Goal: Complete application form

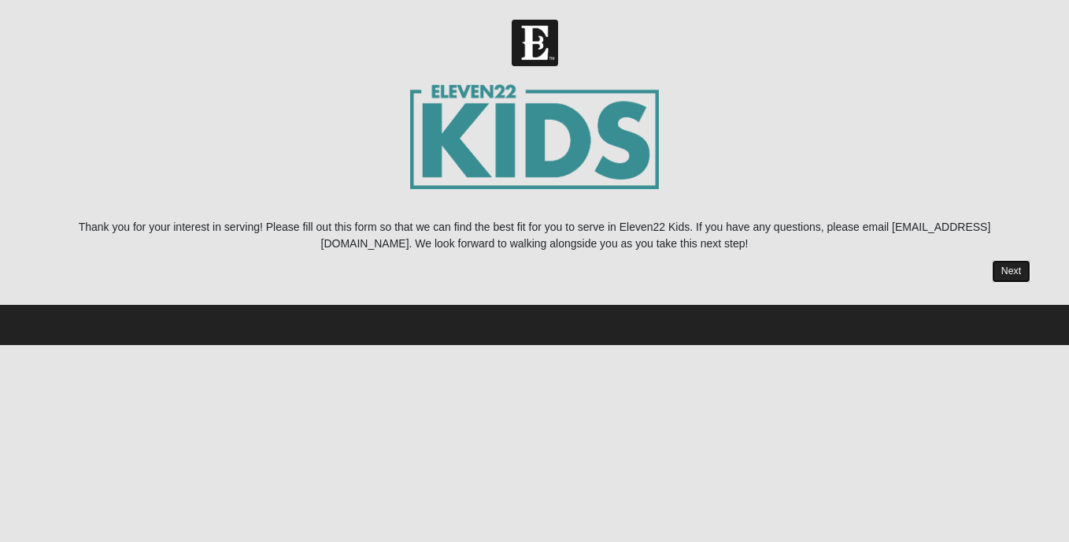
click at [1009, 272] on link "Next" at bounding box center [1011, 271] width 39 height 23
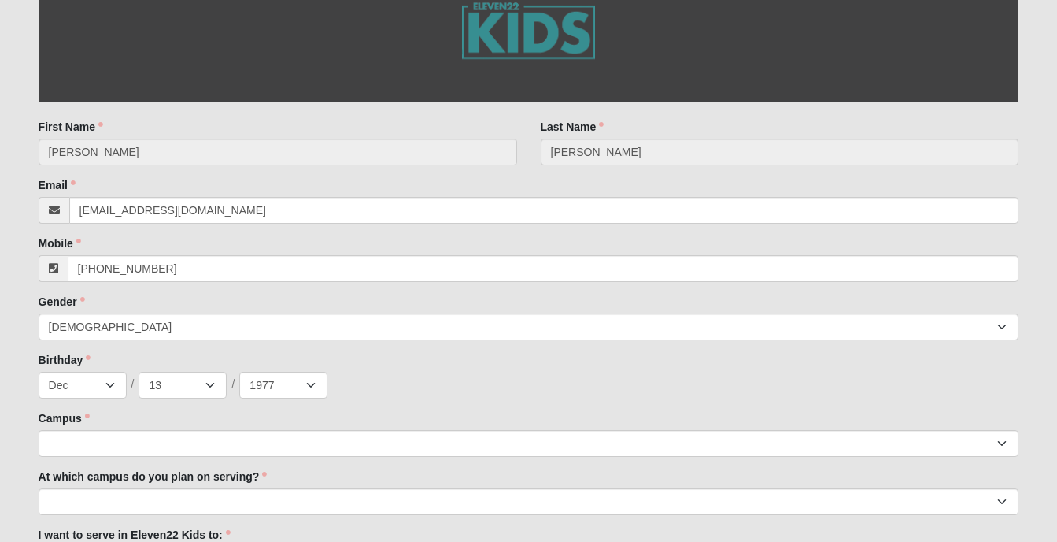
scroll to position [472, 0]
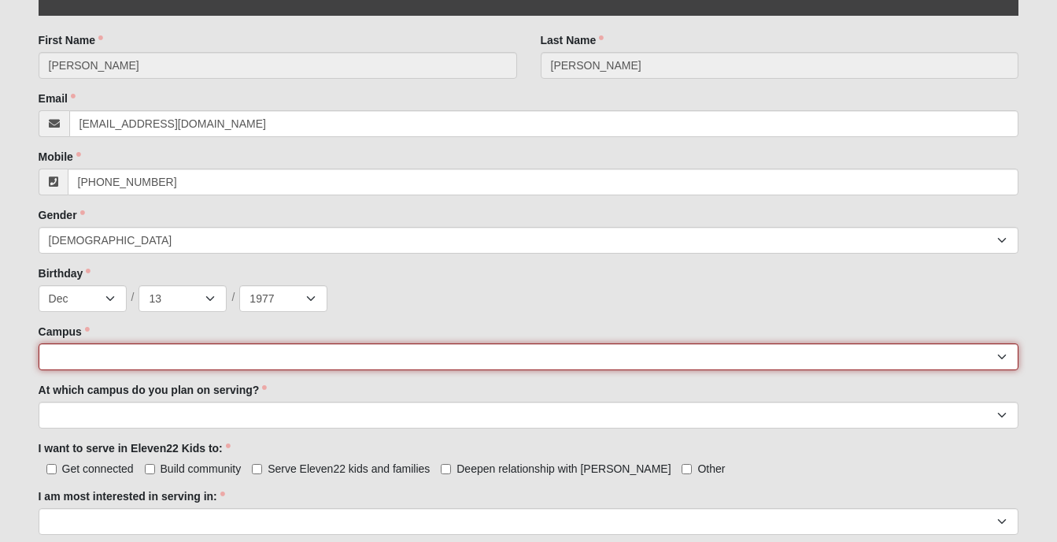
click at [106, 354] on select "[GEOGRAPHIC_DATA] [GEOGRAPHIC_DATA] (Coming Soon) Eleven22 Online [PERSON_NAME]…" at bounding box center [529, 356] width 981 height 27
select select "11"
click at [39, 343] on select "[GEOGRAPHIC_DATA] [GEOGRAPHIC_DATA] (Coming Soon) Eleven22 Online [PERSON_NAME]…" at bounding box center [529, 356] width 981 height 27
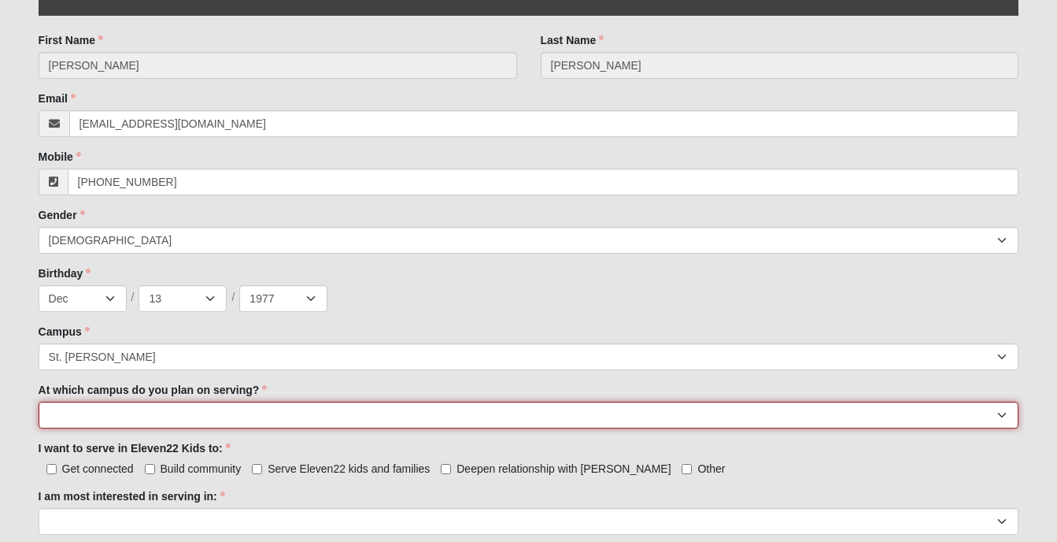
click at [180, 418] on select "[GEOGRAPHIC_DATA] [PERSON_NAME][GEOGRAPHIC_DATA] [GEOGRAPHIC_DATA] [GEOGRAPHIC_…" at bounding box center [529, 415] width 981 height 27
select select "St. [PERSON_NAME]"
click at [39, 402] on select "[GEOGRAPHIC_DATA] [PERSON_NAME][GEOGRAPHIC_DATA] [GEOGRAPHIC_DATA] [GEOGRAPHIC_…" at bounding box center [529, 415] width 981 height 27
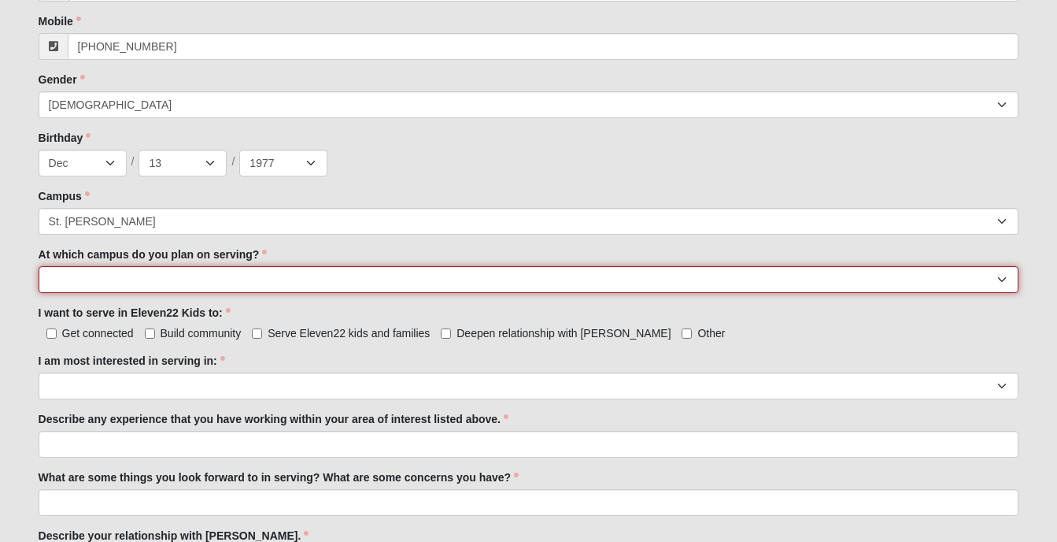
scroll to position [630, 0]
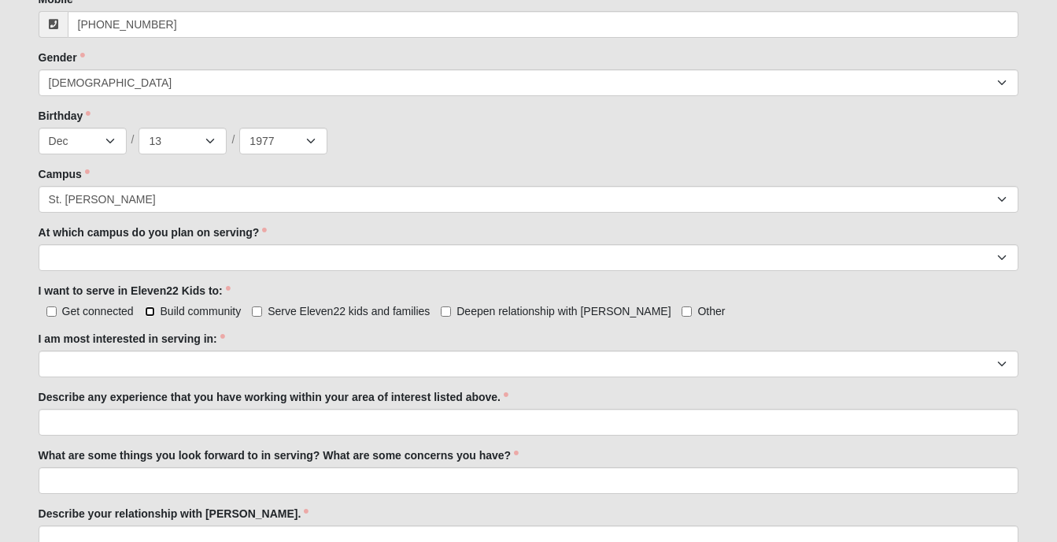
click at [148, 308] on input "Build community" at bounding box center [150, 311] width 10 height 10
checkbox input "true"
click at [254, 306] on input "Serve Eleven22 kids and families" at bounding box center [257, 311] width 10 height 10
checkbox input "true"
click at [444, 306] on input "Deepen relationship with [PERSON_NAME]" at bounding box center [446, 311] width 10 height 10
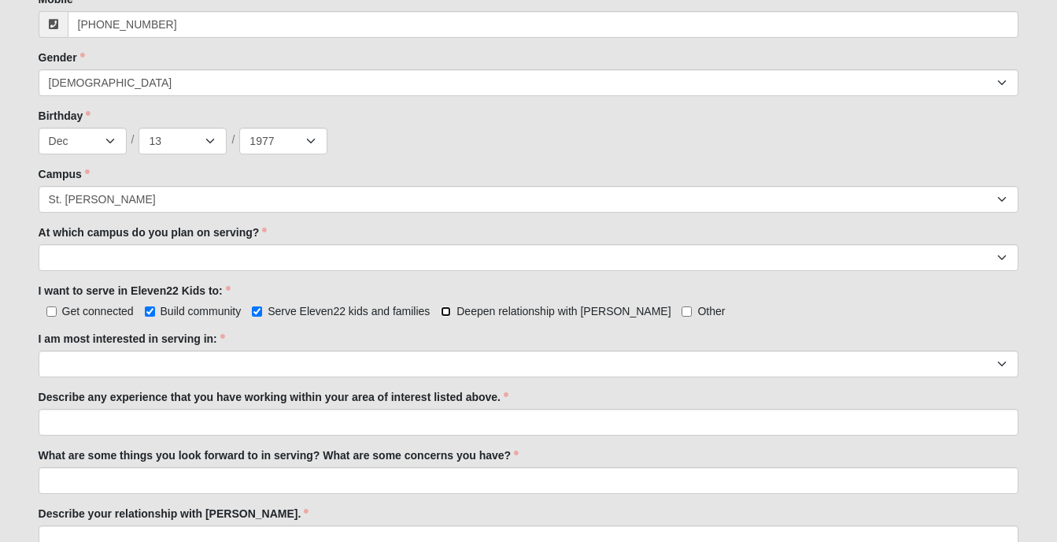
checkbox input "true"
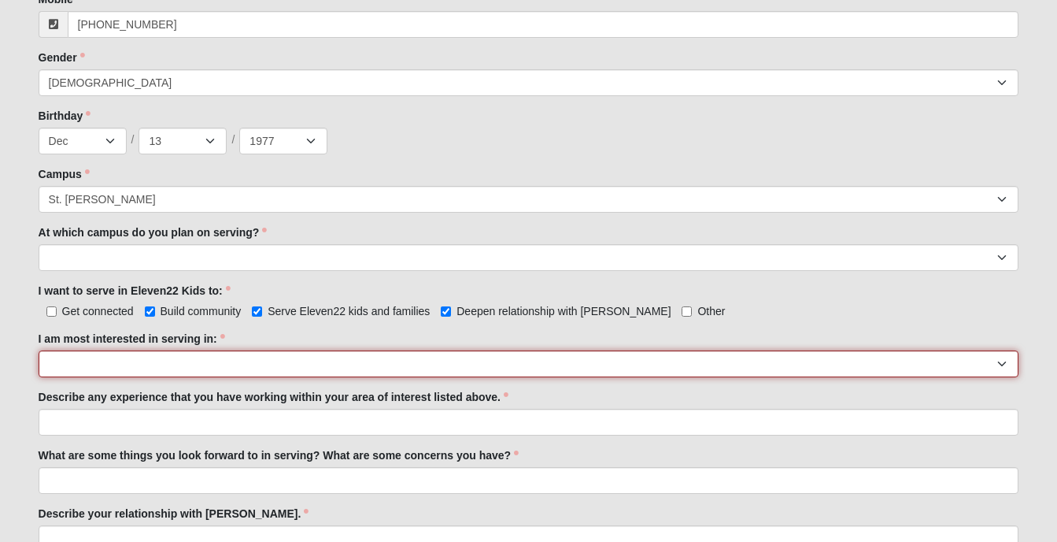
click at [250, 361] on select "Registration Tour Guide Preschool Disciple Group Leader Elementary Disciple Gro…" at bounding box center [529, 363] width 981 height 27
select select "Undecided"
click at [39, 350] on select "Registration Tour Guide Preschool Disciple Group Leader Elementary Disciple Gro…" at bounding box center [529, 363] width 981 height 27
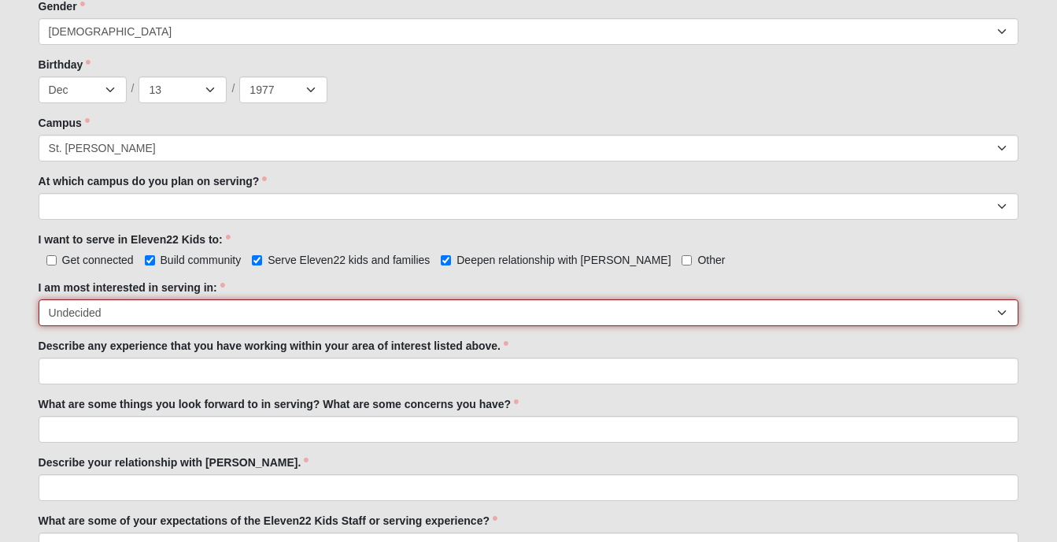
scroll to position [709, 0]
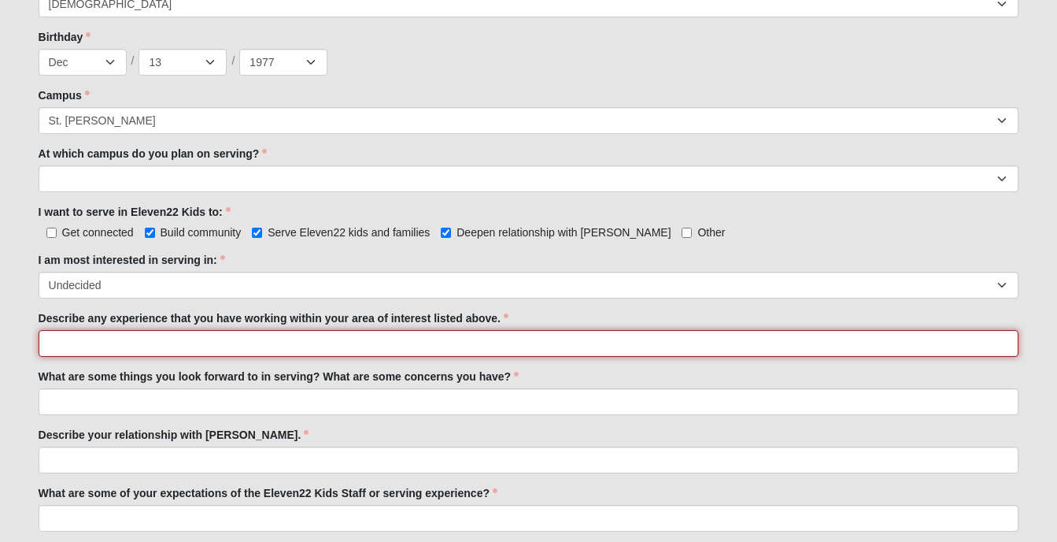
click at [313, 342] on input "Describe any experience that you have working within your area of interest list…" at bounding box center [529, 343] width 981 height 27
click at [313, 343] on input "I come from a very large family where" at bounding box center [529, 343] width 981 height 27
click at [313, 343] on input "I come from a very large family where nieces, nephews, cousins," at bounding box center [529, 343] width 981 height 27
drag, startPoint x: 376, startPoint y: 342, endPoint x: 396, endPoint y: 343, distance: 20.5
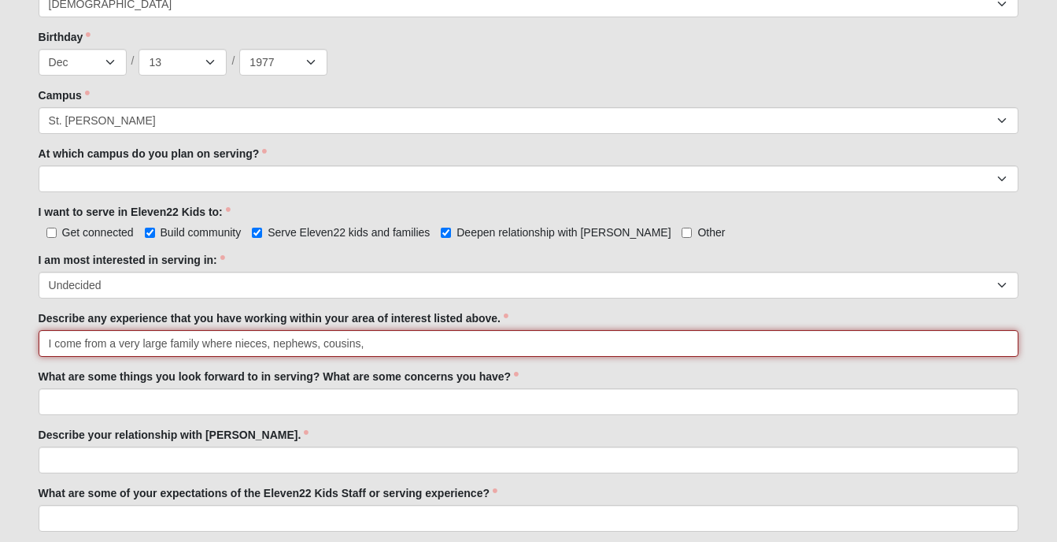
click at [376, 341] on input "I come from a very large family where nieces, nephews, cousins," at bounding box center [529, 343] width 981 height 27
click at [396, 343] on input "I come from a very large family where nieces, nephews, cousins," at bounding box center [529, 343] width 981 height 27
click at [419, 337] on input "I come from a very large family where nieces, nephews, cousins, brothers and si…" at bounding box center [529, 343] width 981 height 27
click at [553, 342] on input "I come from a very large family where nieces, nephews, cousins, brothers and si…" at bounding box center [529, 343] width 981 height 27
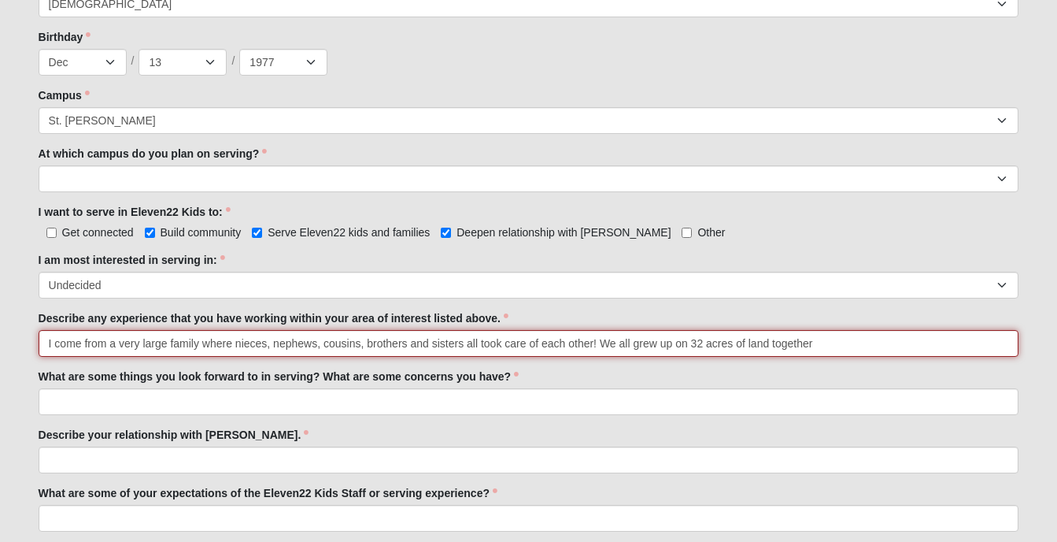
type input "I come from a very large family where nieces, nephews, cousins, brothers and si…"
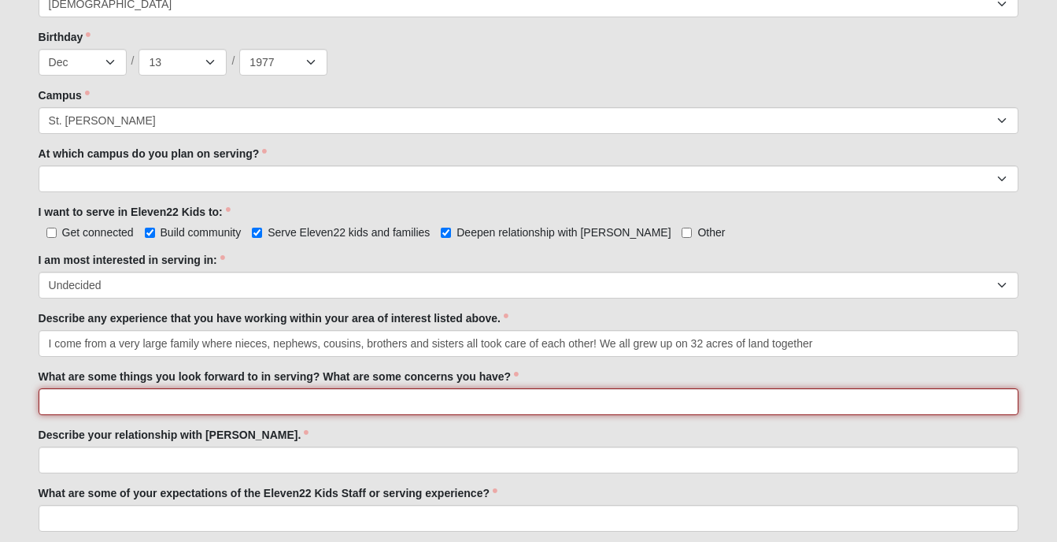
click at [154, 403] on input "What are some things you look forward to in serving? What are some concerns you…" at bounding box center [529, 401] width 981 height 27
click at [281, 405] on input "I look forward to community development and maostly loving on some kiddos while…" at bounding box center [529, 401] width 981 height 27
click at [510, 396] on input "I look forward to community development and mostly loving on some kiddos while …" at bounding box center [529, 401] width 981 height 27
click at [563, 399] on input "I look forward to community development and mostly loving on some kiddos while …" at bounding box center [529, 401] width 981 height 27
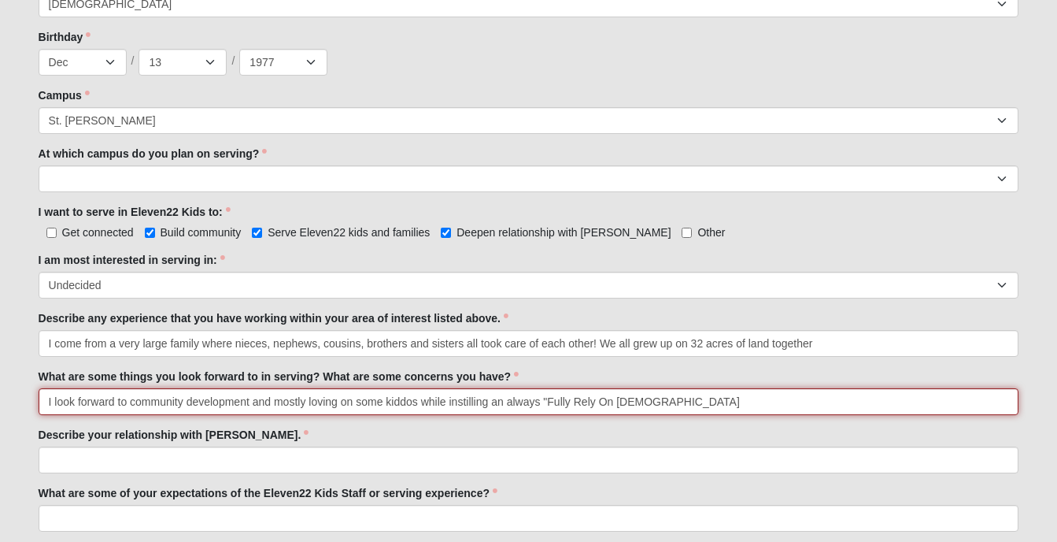
drag, startPoint x: 704, startPoint y: 409, endPoint x: 645, endPoint y: 406, distance: 59.1
click at [645, 404] on input "I look forward to community development and mostly loving on some kiddos while …" at bounding box center [529, 401] width 981 height 27
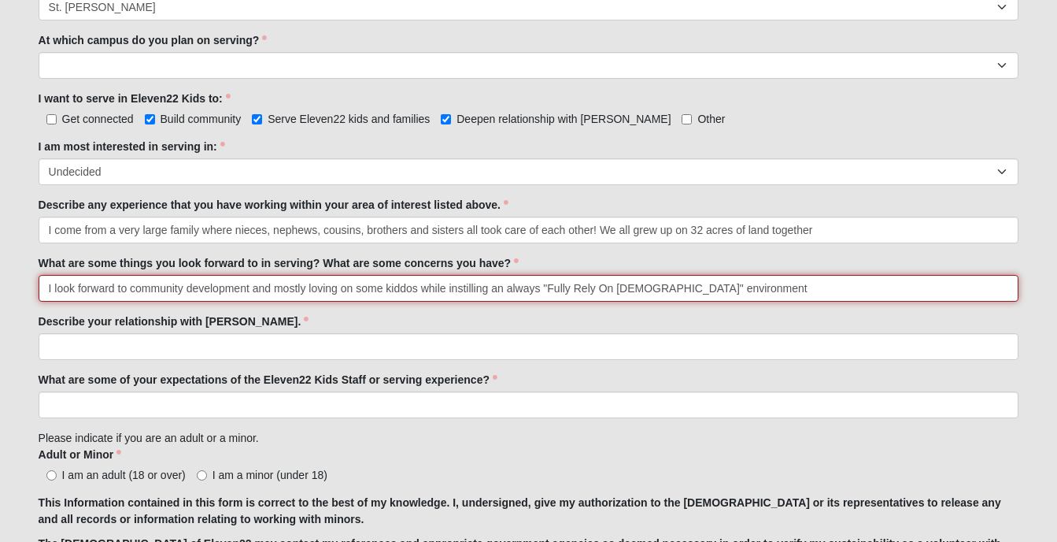
scroll to position [866, 0]
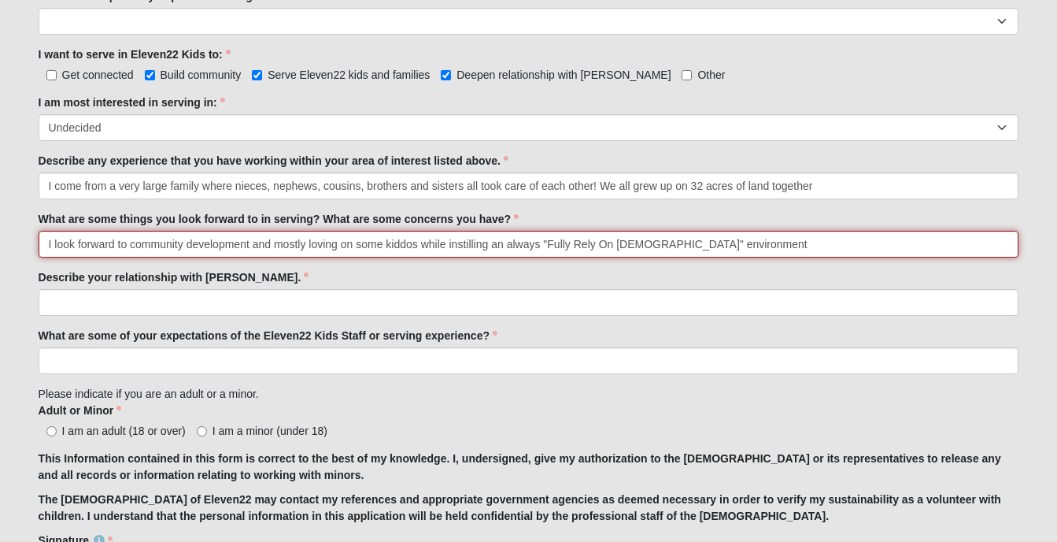
type input "I look forward to community development and mostly loving on some kiddos while …"
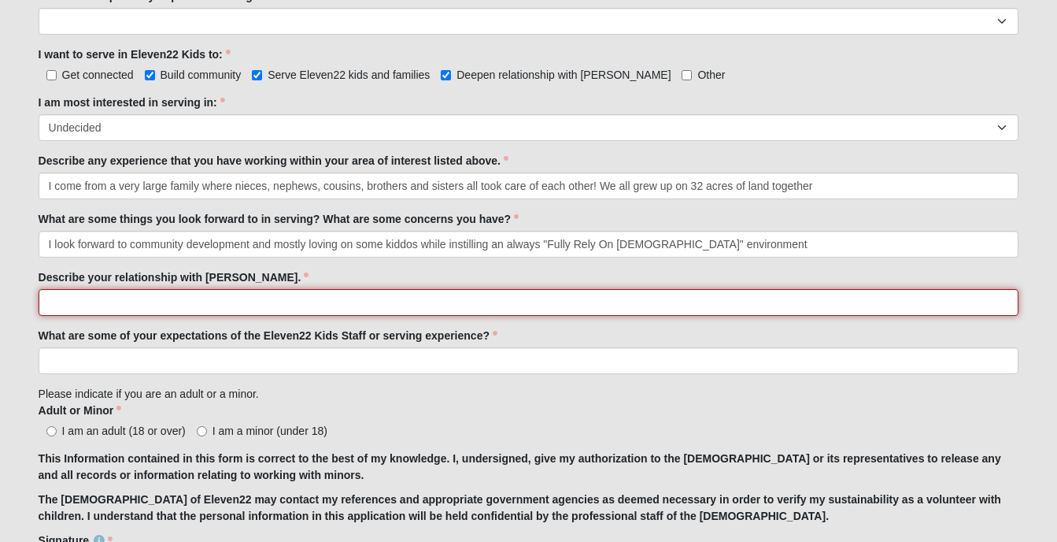
click at [146, 297] on input "Describe your relationship with [PERSON_NAME]." at bounding box center [529, 302] width 981 height 27
type input "Special, deep and always there"
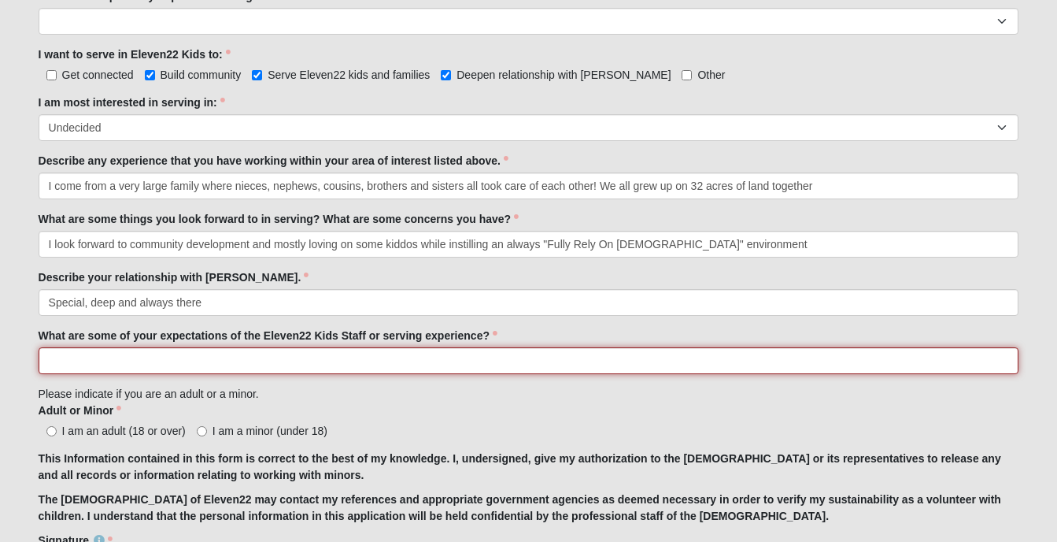
click at [239, 368] on input "What are some of your expectations of the Eleven22 Kids Staff or serving experi…" at bounding box center [529, 360] width 981 height 27
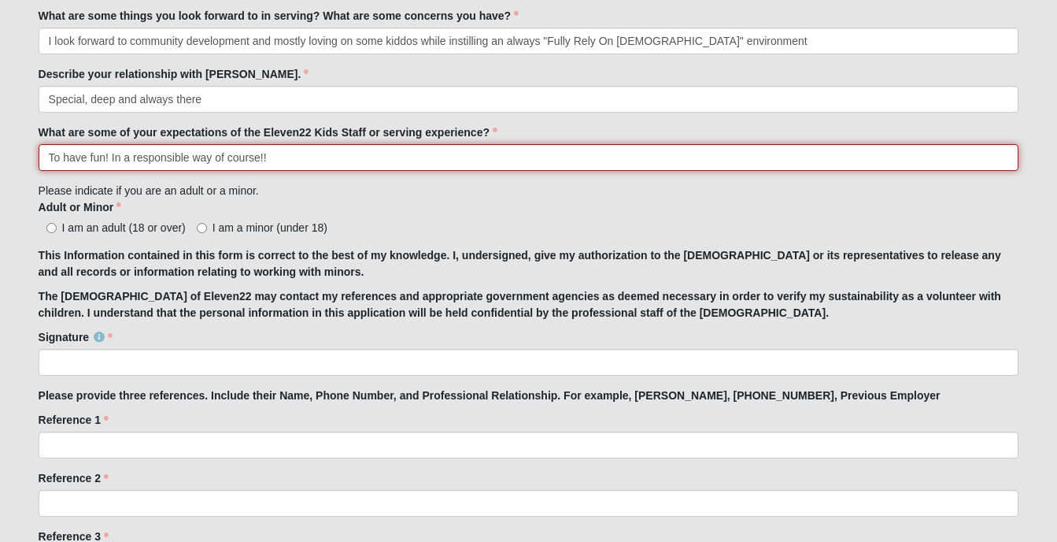
scroll to position [1102, 0]
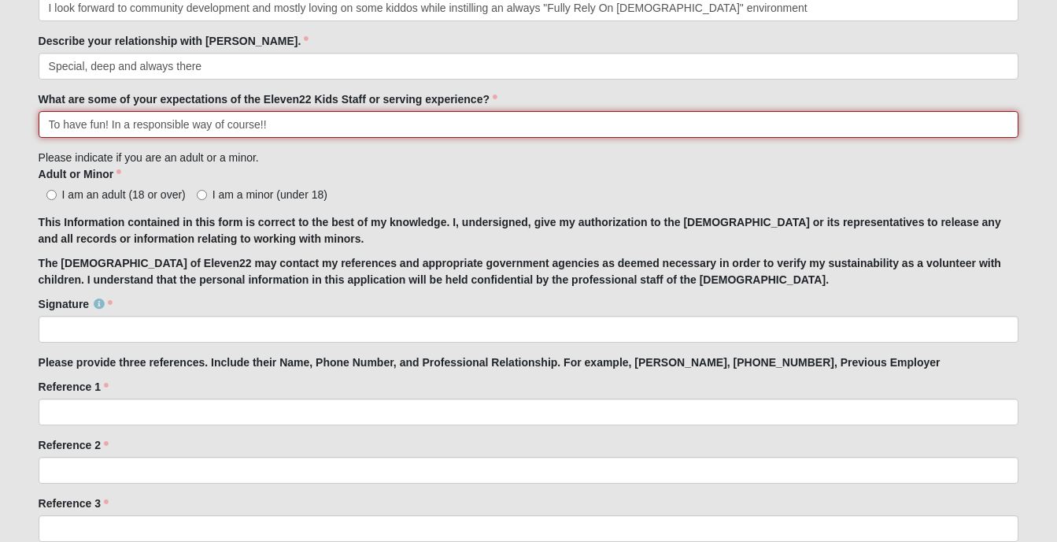
type input "To have fun! In a responsible way of course!!"
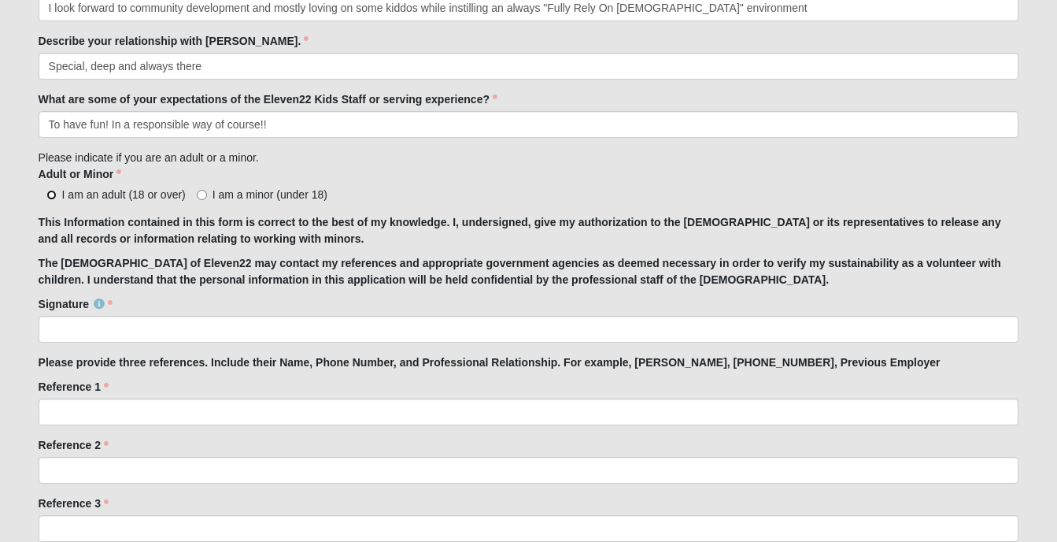
click at [49, 193] on input "I am an adult (18 or over)" at bounding box center [51, 195] width 10 height 10
radio input "true"
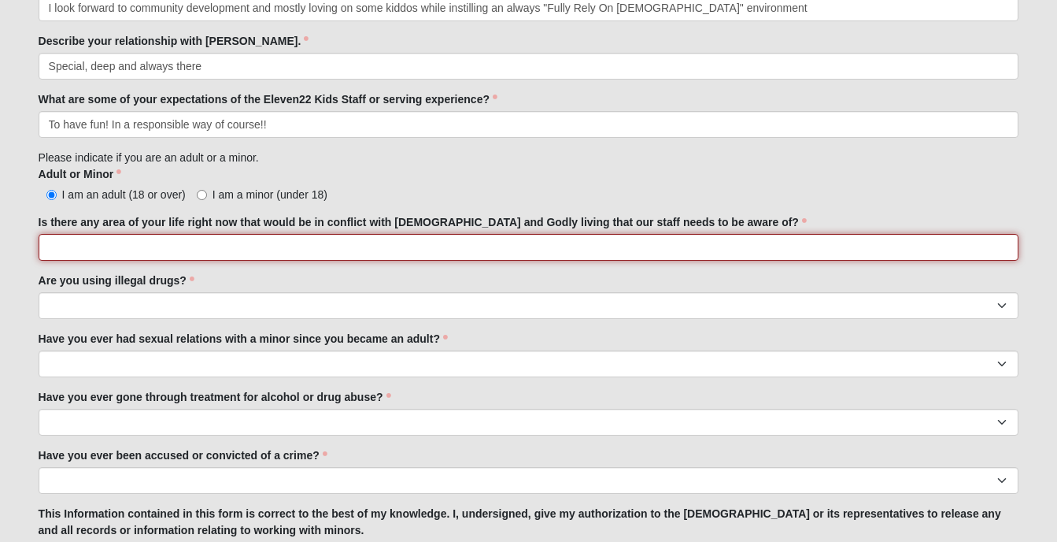
click at [326, 246] on input "Is there any area of your life right now that would be in conflict with [DEMOGR…" at bounding box center [529, 247] width 981 height 27
type input "Absolutely not"
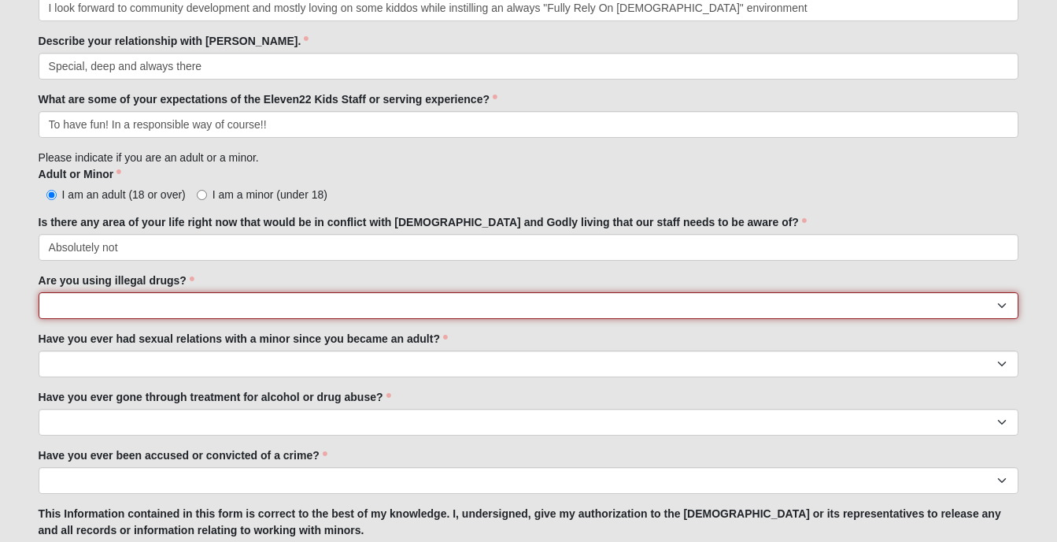
click at [198, 309] on select "Yes No" at bounding box center [529, 305] width 981 height 27
select select "No"
click at [39, 292] on select "Yes No" at bounding box center [529, 305] width 981 height 27
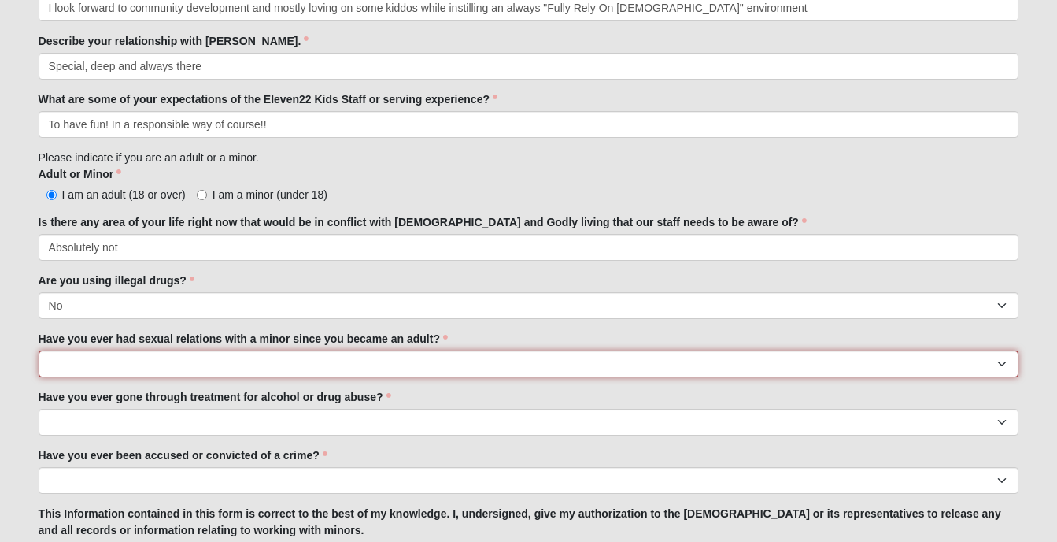
click at [181, 362] on select "Yes No" at bounding box center [529, 363] width 981 height 27
select select "No"
click at [39, 350] on select "Yes No" at bounding box center [529, 363] width 981 height 27
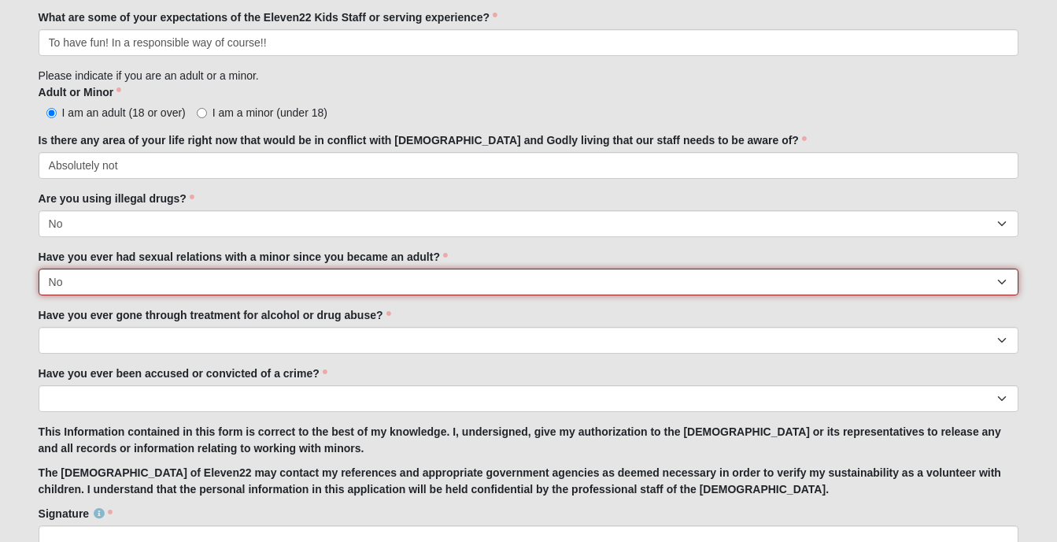
scroll to position [1260, 0]
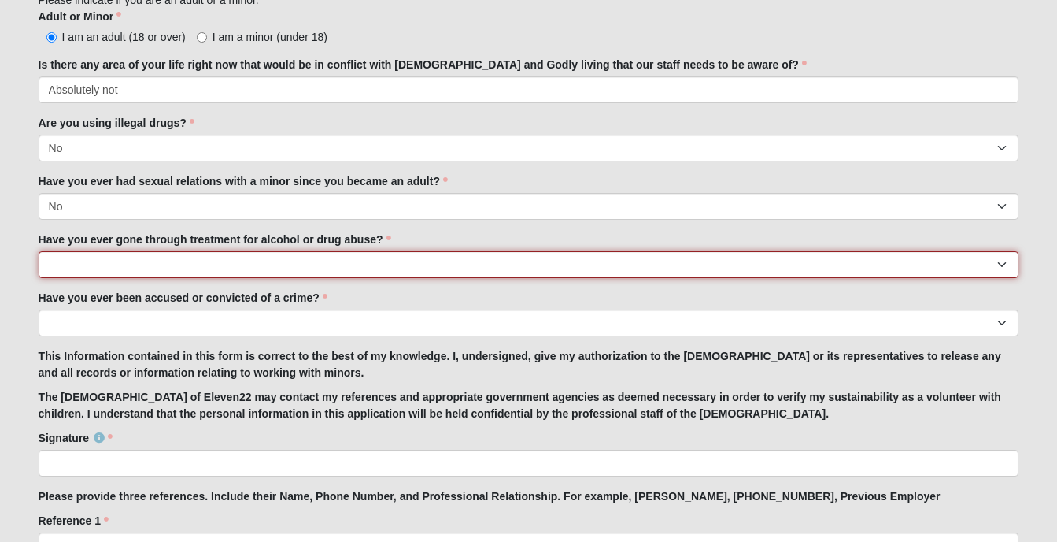
click at [161, 265] on select "Yes No" at bounding box center [529, 264] width 981 height 27
select select "No"
click at [39, 251] on select "Yes No" at bounding box center [529, 264] width 981 height 27
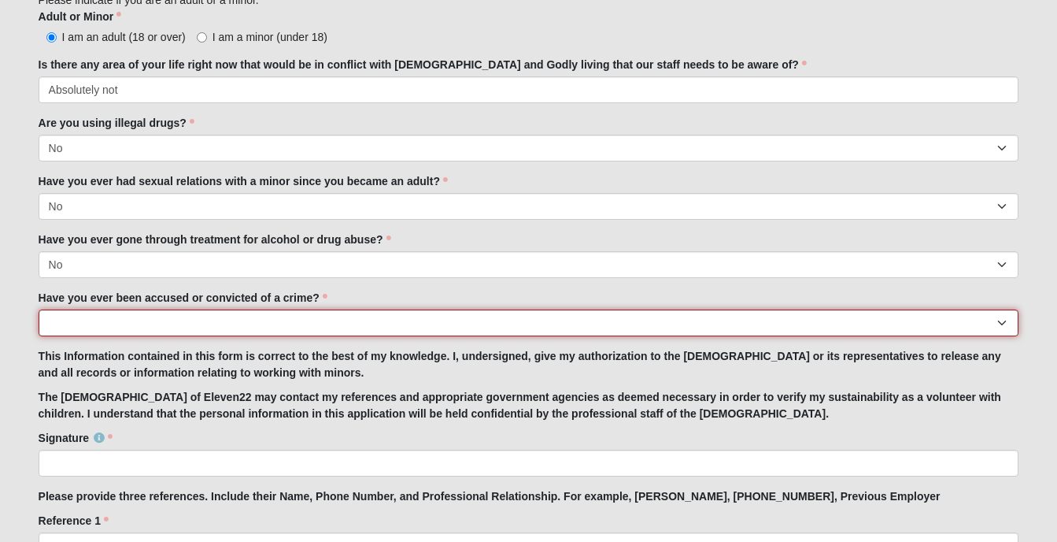
click at [198, 321] on select "Yes No" at bounding box center [529, 322] width 981 height 27
select select "No"
click at [39, 309] on select "Yes No" at bounding box center [529, 322] width 981 height 27
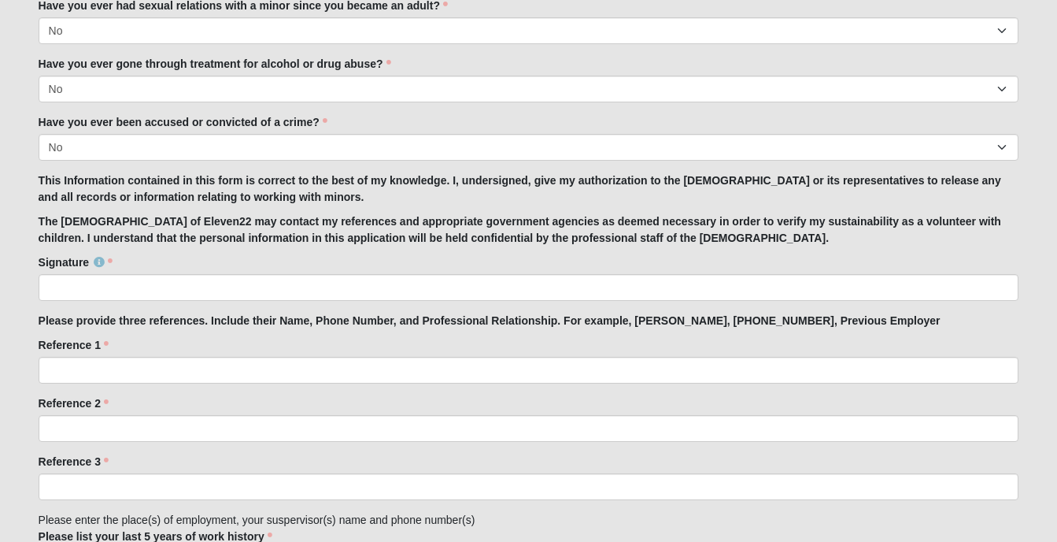
scroll to position [1496, 0]
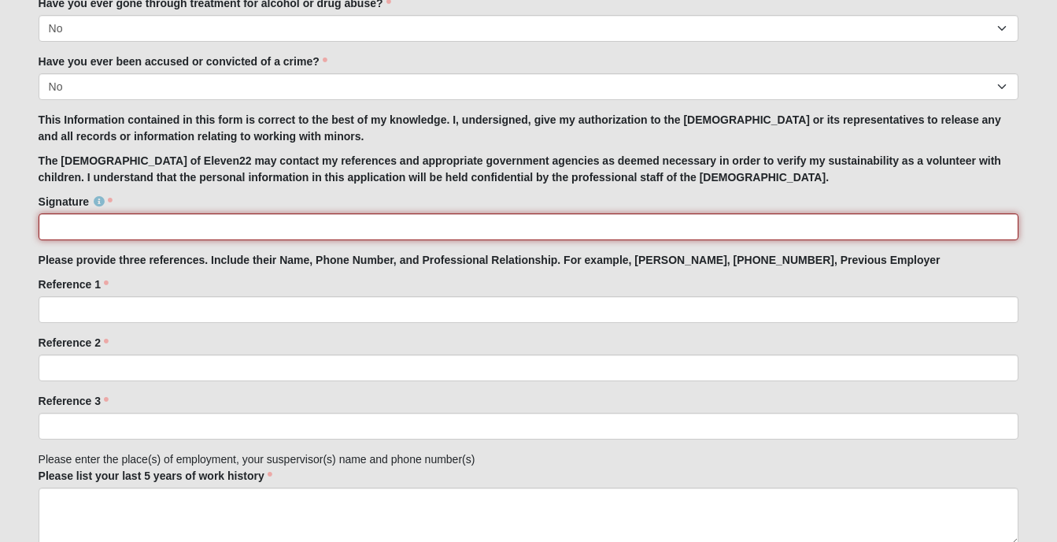
click at [199, 231] on input "Signature" at bounding box center [529, 226] width 981 height 27
type input "[PERSON_NAME]"
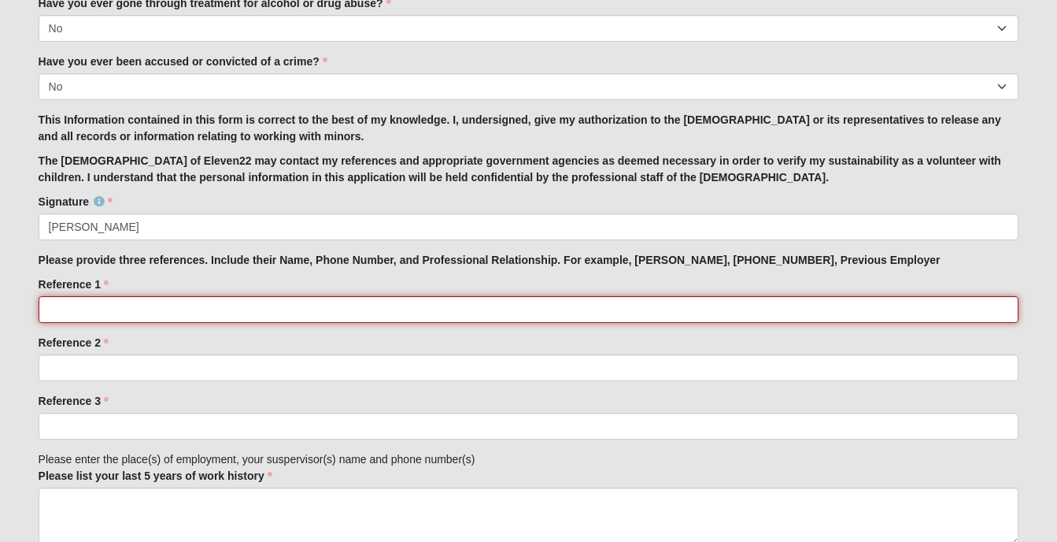
click at [149, 316] on input "Reference 1" at bounding box center [529, 309] width 981 height 27
type input "[PERSON_NAME],[PHONE_NUMBER], Co-worker"
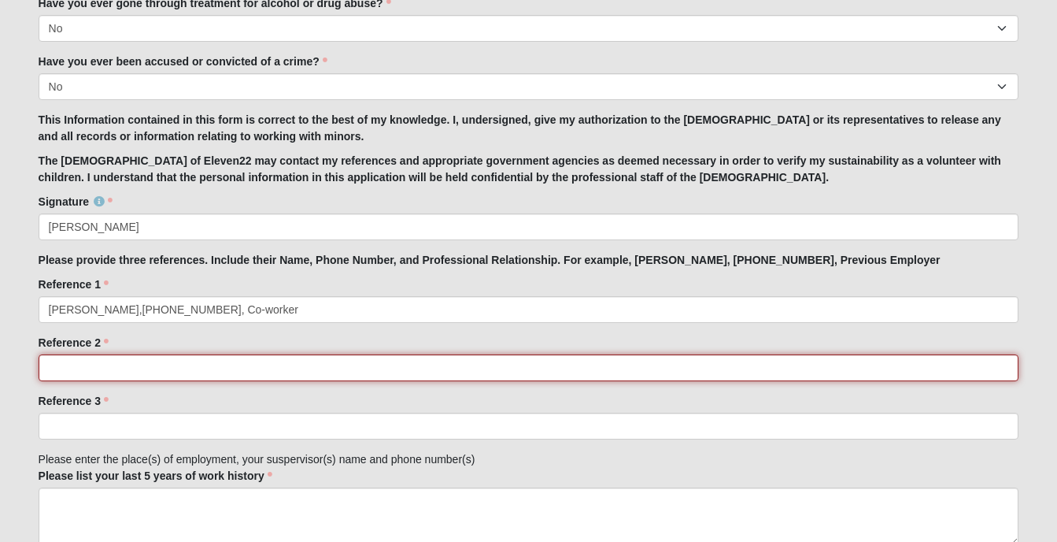
click at [128, 361] on input "Reference 2" at bounding box center [529, 367] width 981 height 27
click at [127, 370] on input "[PERSON_NAME], President of My work place" at bounding box center [529, 367] width 981 height 27
type input "[PERSON_NAME], [PHONE_NUMBER] President of My workplace"
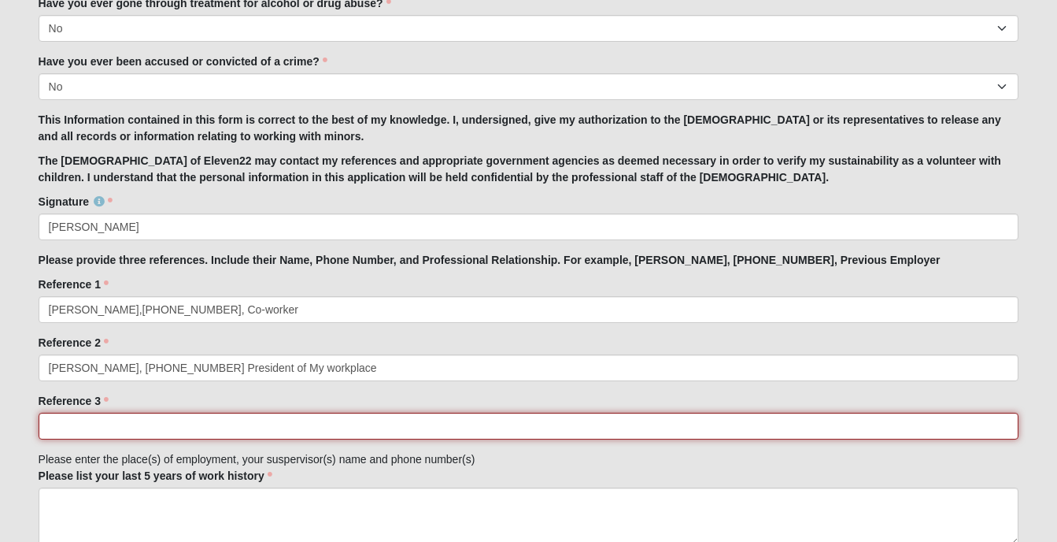
click at [121, 424] on input "Reference 3" at bounding box center [529, 426] width 981 height 27
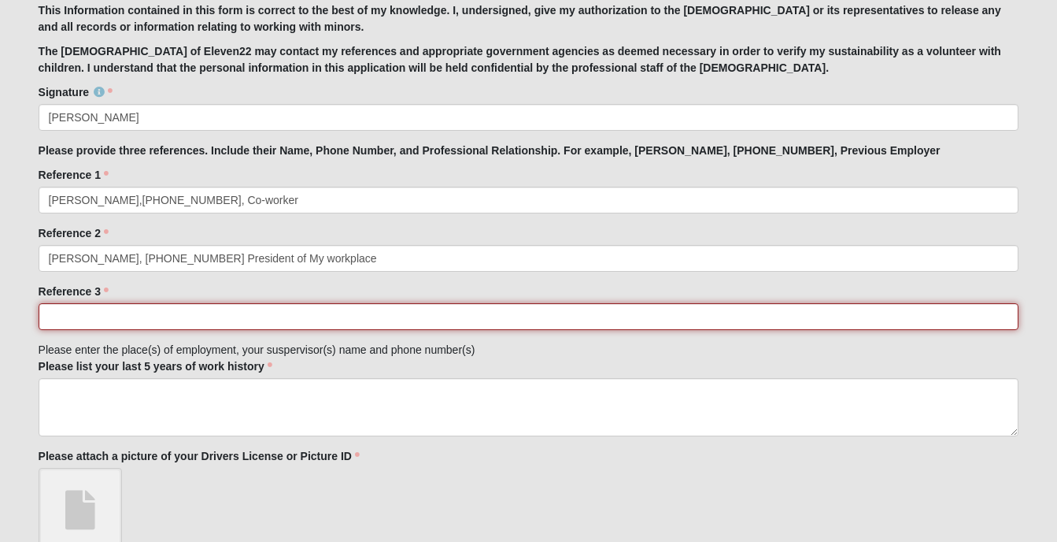
scroll to position [1653, 0]
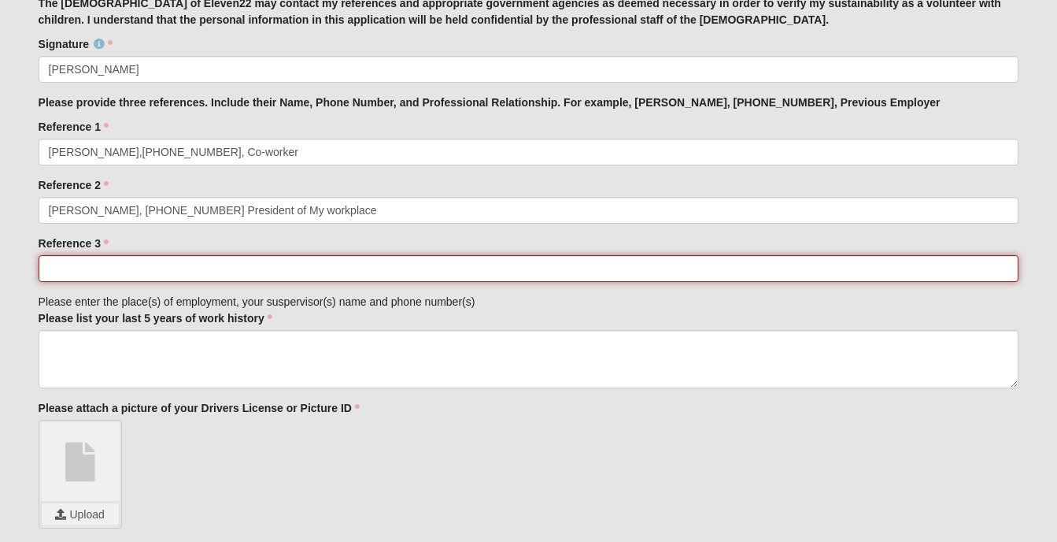
click at [107, 268] on input "Reference 3" at bounding box center [529, 268] width 981 height 27
click at [257, 270] on input "[PERSON_NAME], [PHONE_NUMBER], Former Co worker" at bounding box center [529, 268] width 981 height 27
type input "[PERSON_NAME], [PHONE_NUMBER], Former Co-worker"
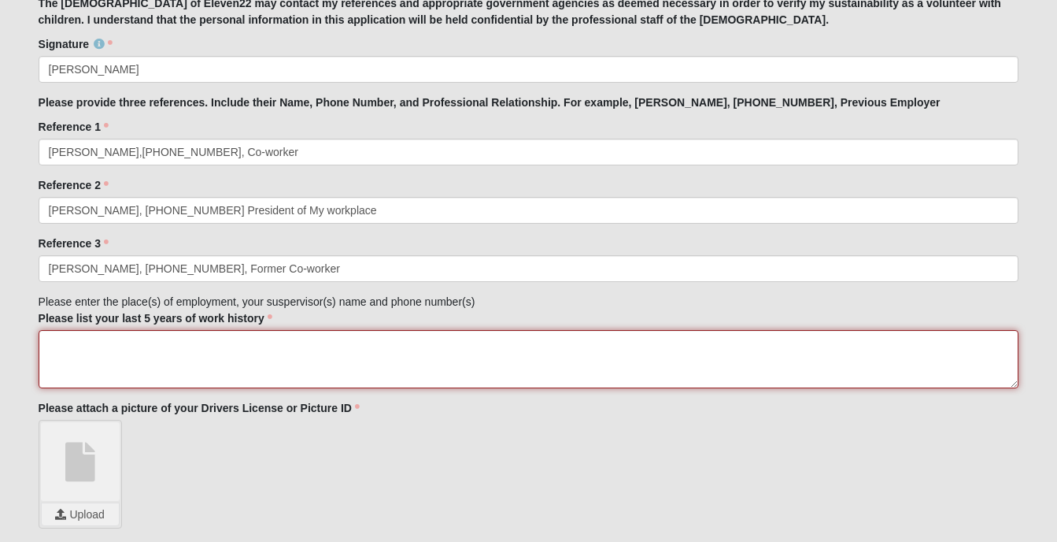
click at [153, 350] on textarea "Please list your last 5 years of work history" at bounding box center [529, 359] width 981 height 58
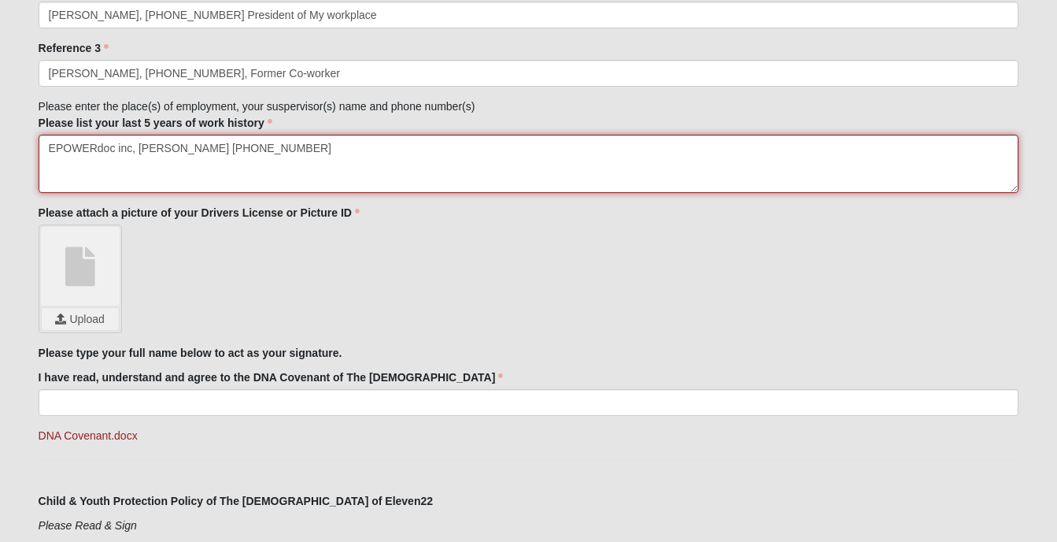
scroll to position [1890, 0]
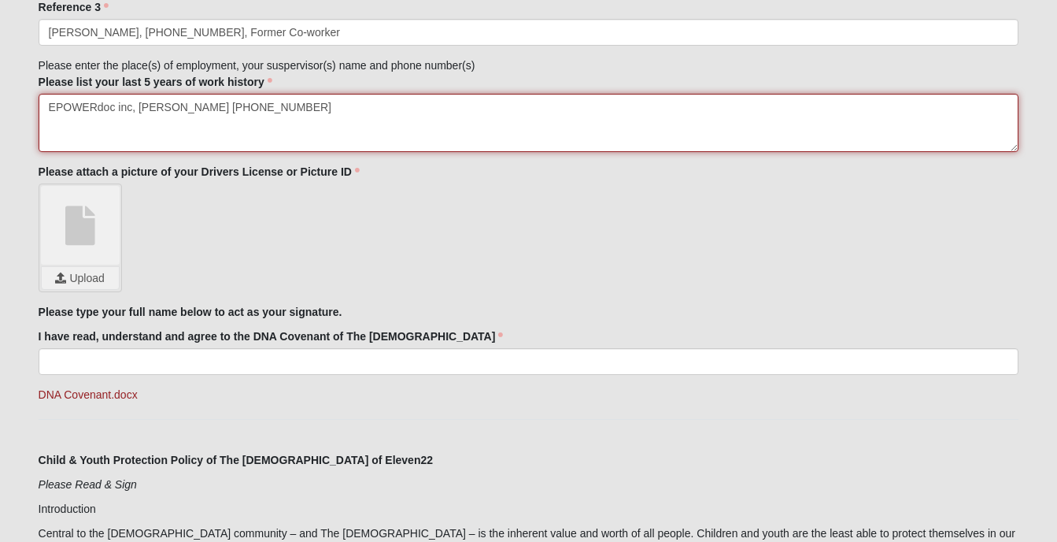
type textarea "EPOWERdoc inc, [PERSON_NAME] [PHONE_NUMBER]"
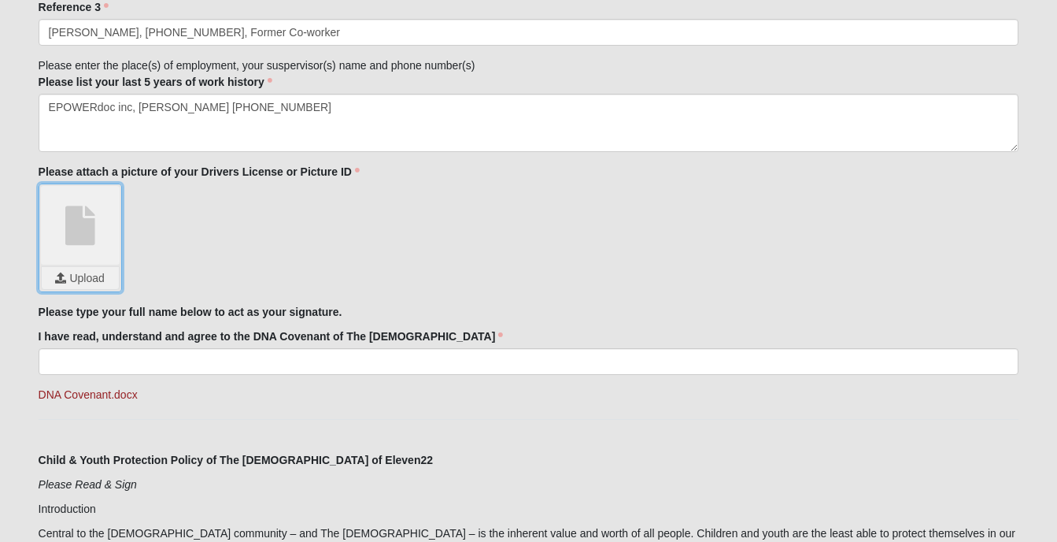
click at [67, 274] on input "file" at bounding box center [80, 278] width 77 height 22
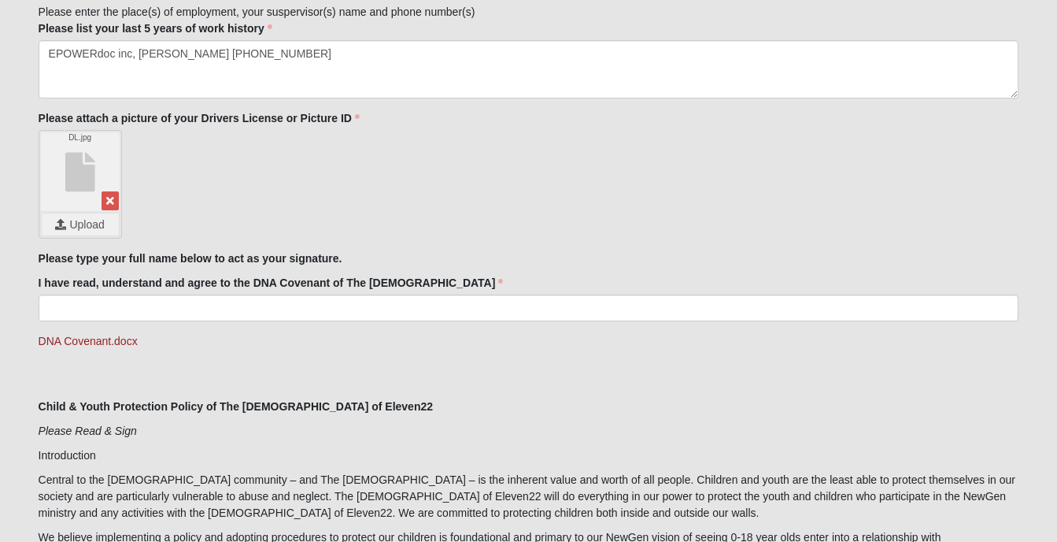
scroll to position [1968, 0]
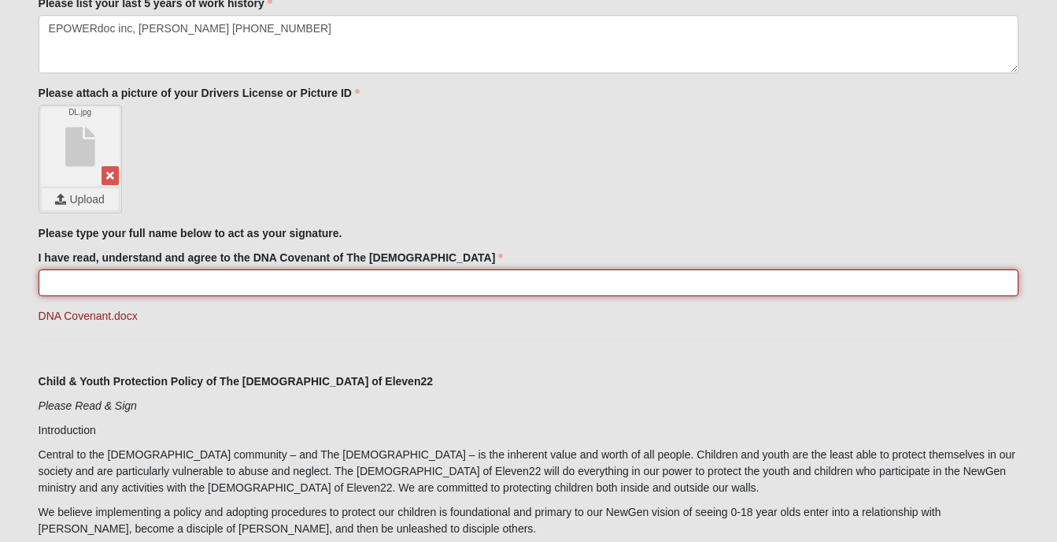
click at [181, 285] on input "I have read, understand and agree to the DNA Covenant of The [DEMOGRAPHIC_DATA]" at bounding box center [529, 282] width 981 height 27
type input "[PERSON_NAME]"
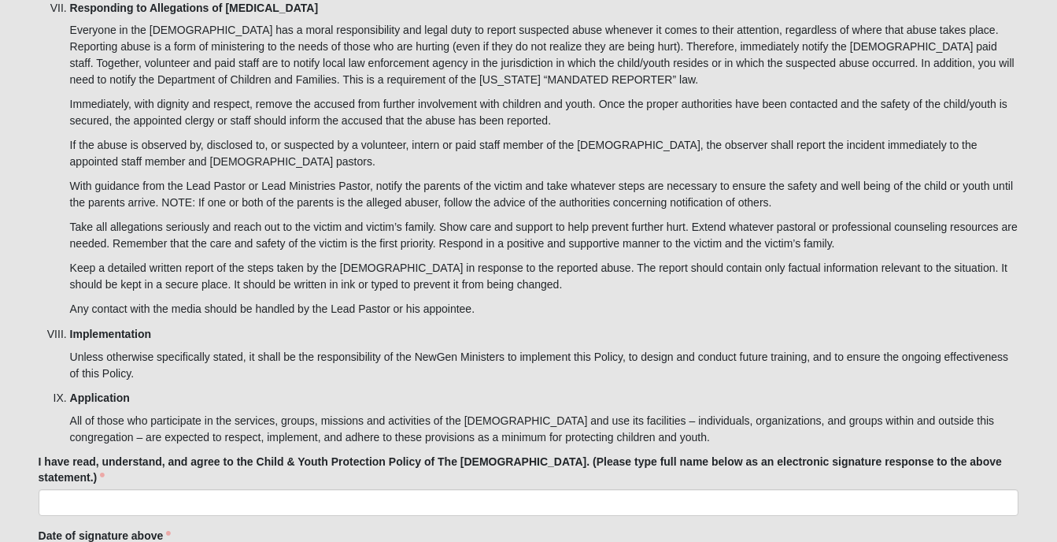
scroll to position [5260, 0]
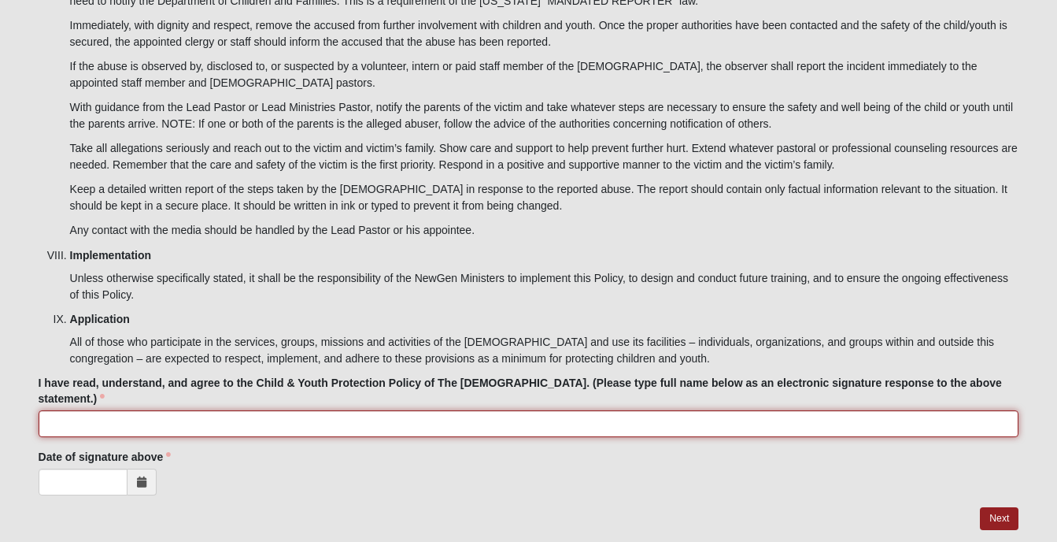
click at [177, 410] on input "I have read, understand, and agree to the Child & Youth Protection Policy of Th…" at bounding box center [529, 423] width 981 height 27
type input "[PERSON_NAME]"
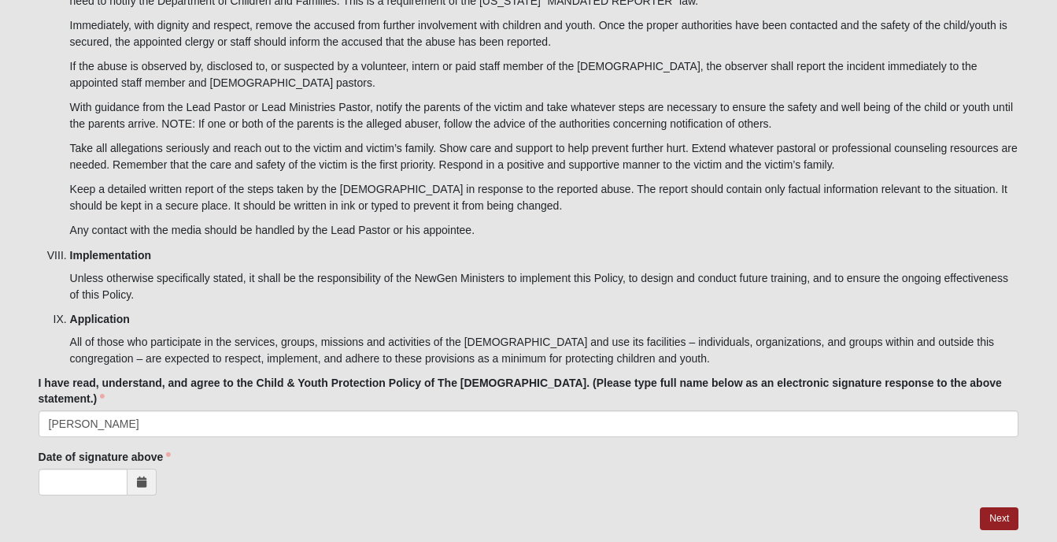
click at [138, 476] on icon at bounding box center [141, 481] width 9 height 11
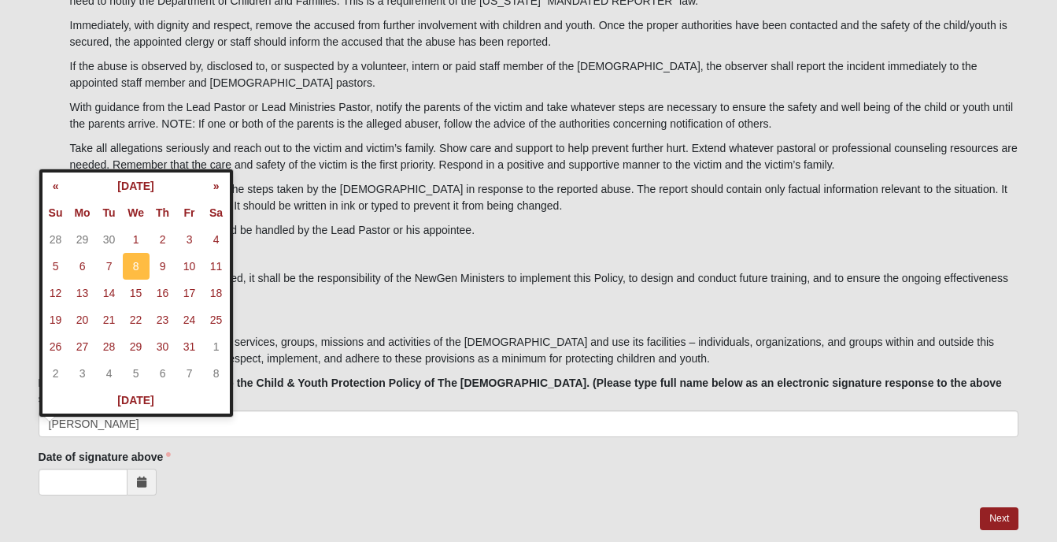
click at [136, 258] on td "8" at bounding box center [136, 266] width 27 height 27
type input "[DATE]"
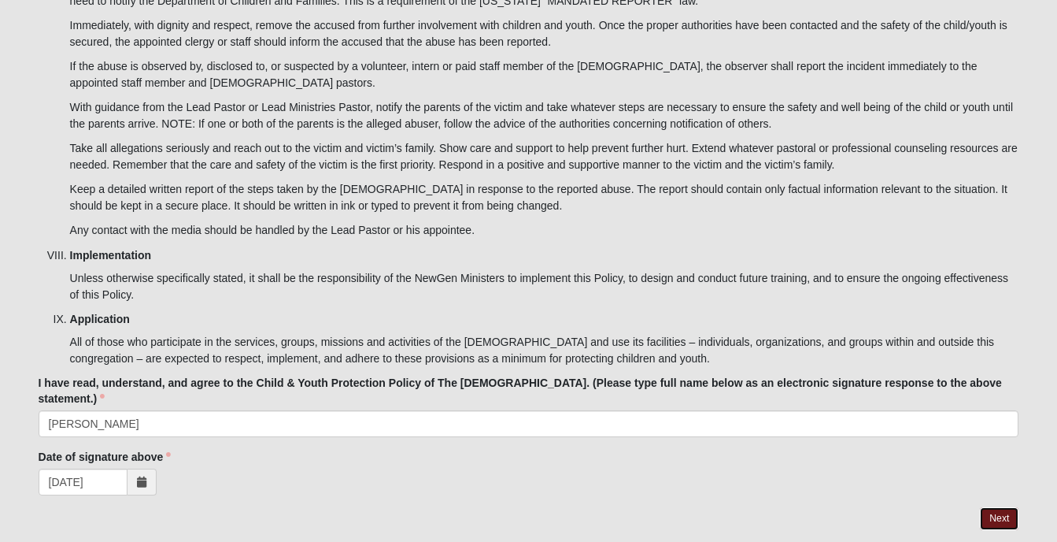
click at [998, 507] on link "Next" at bounding box center [999, 518] width 39 height 23
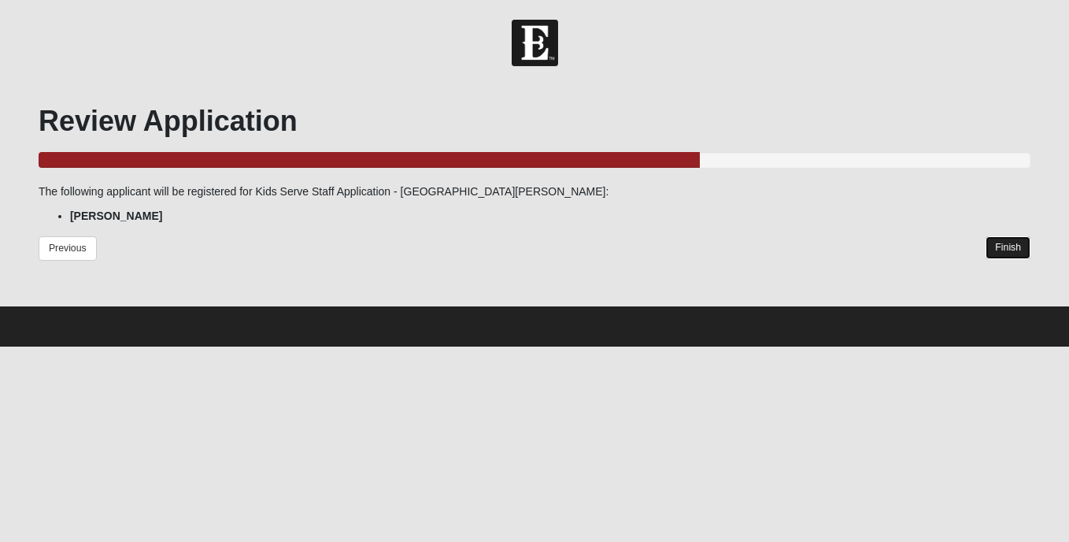
click at [1006, 244] on link "Finish" at bounding box center [1008, 247] width 45 height 23
